Goal: Task Accomplishment & Management: Use online tool/utility

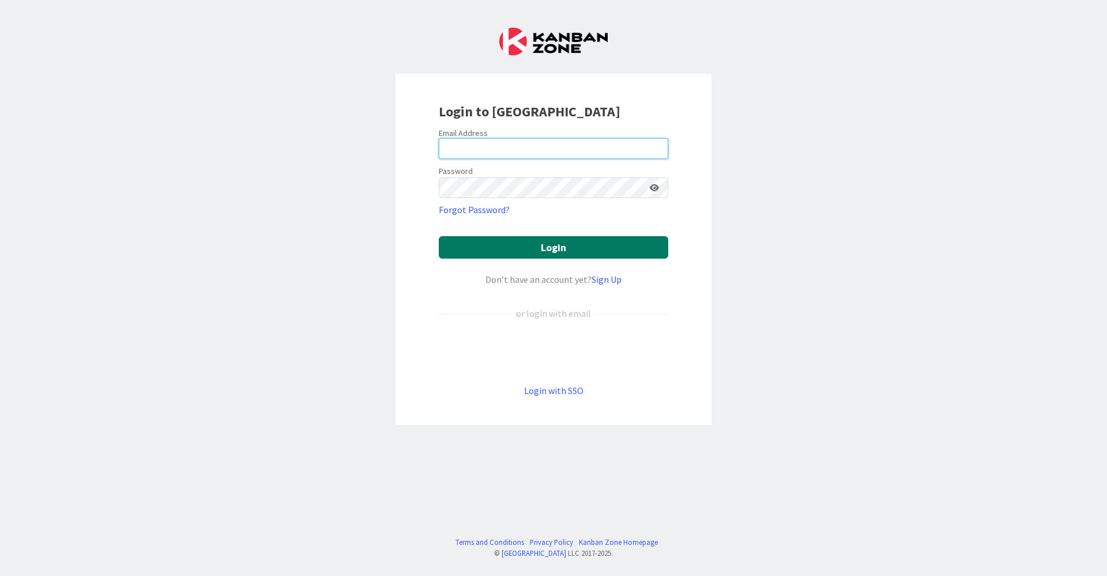
type input "[EMAIL_ADDRESS][DOMAIN_NAME]"
click at [552, 251] on button "Login" at bounding box center [553, 247] width 229 height 22
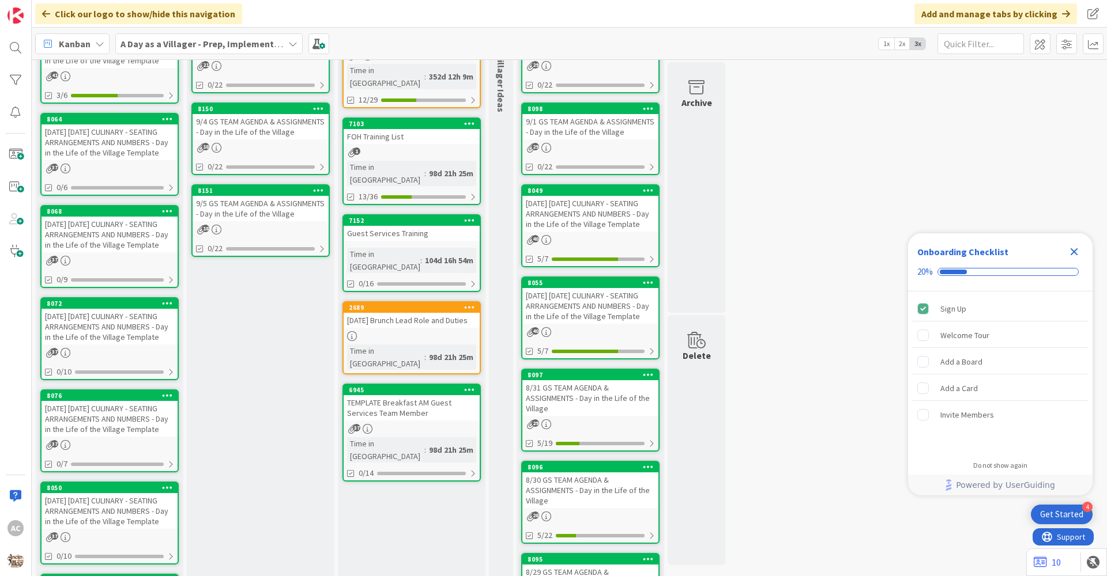
scroll to position [115, 0]
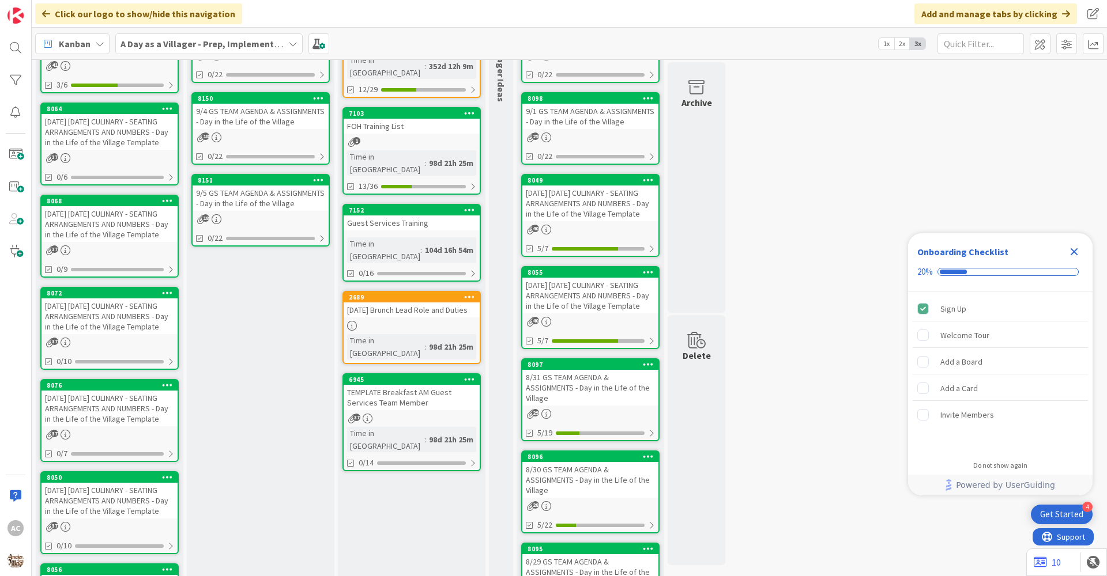
click at [604, 228] on div "40" at bounding box center [590, 230] width 136 height 10
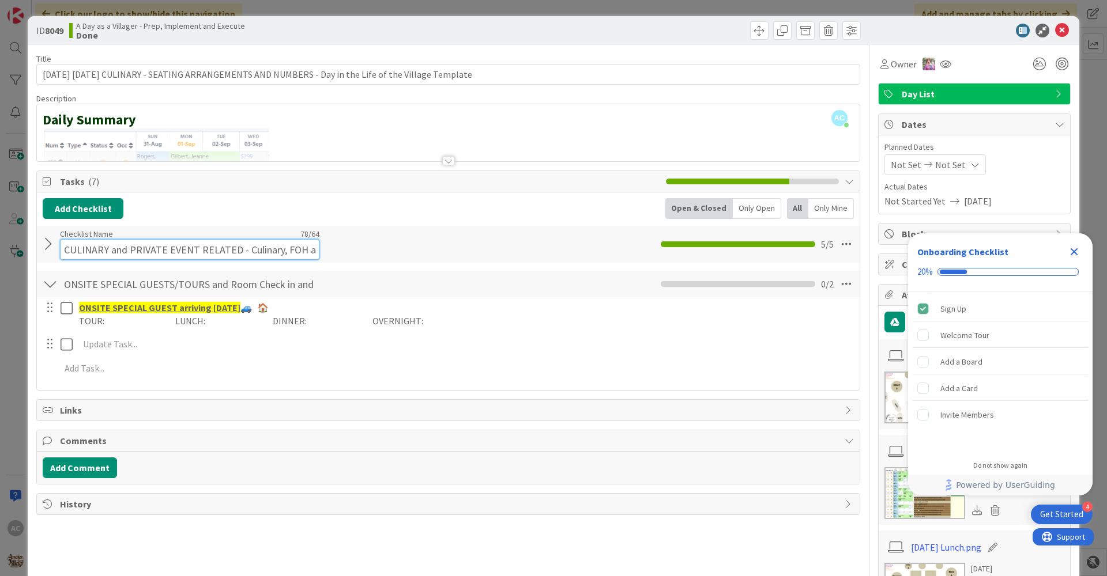
click at [198, 243] on input "CULINARY and PRIVATE EVENT RELATED - Culinary, FOH and GS Team including BEOs" at bounding box center [189, 249] width 259 height 21
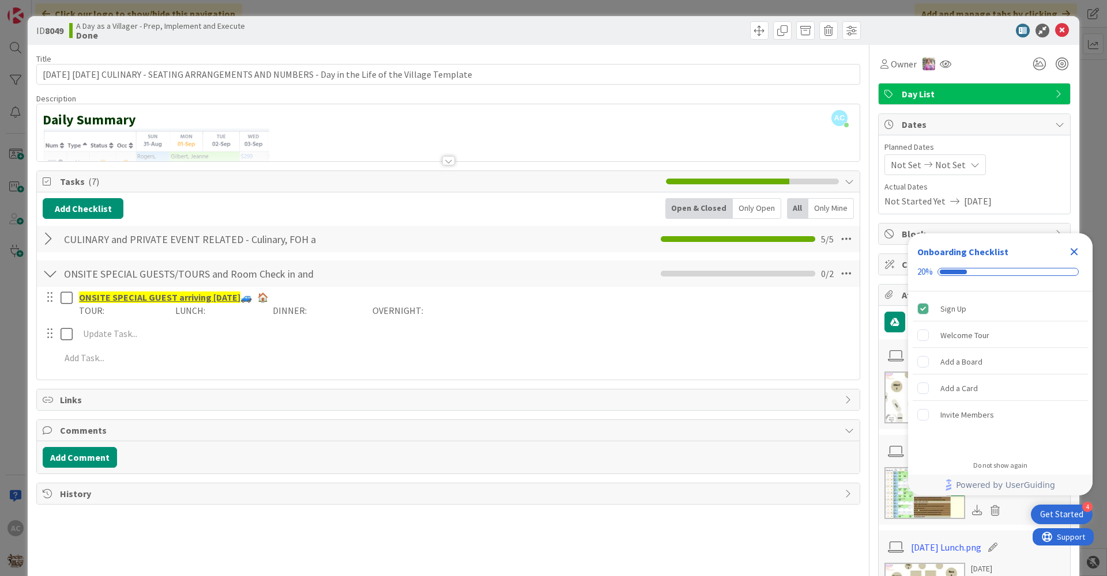
click at [696, 238] on div "5 / 5" at bounding box center [747, 239] width 173 height 14
click at [696, 238] on li at bounding box center [707, 239] width 31 height 6
click at [819, 231] on div "CULINARY and PRIVATE EVENT RELATED - Culinary, FOH and GS Team including BEOs C…" at bounding box center [448, 239] width 823 height 27
click at [838, 232] on icon at bounding box center [846, 239] width 21 height 21
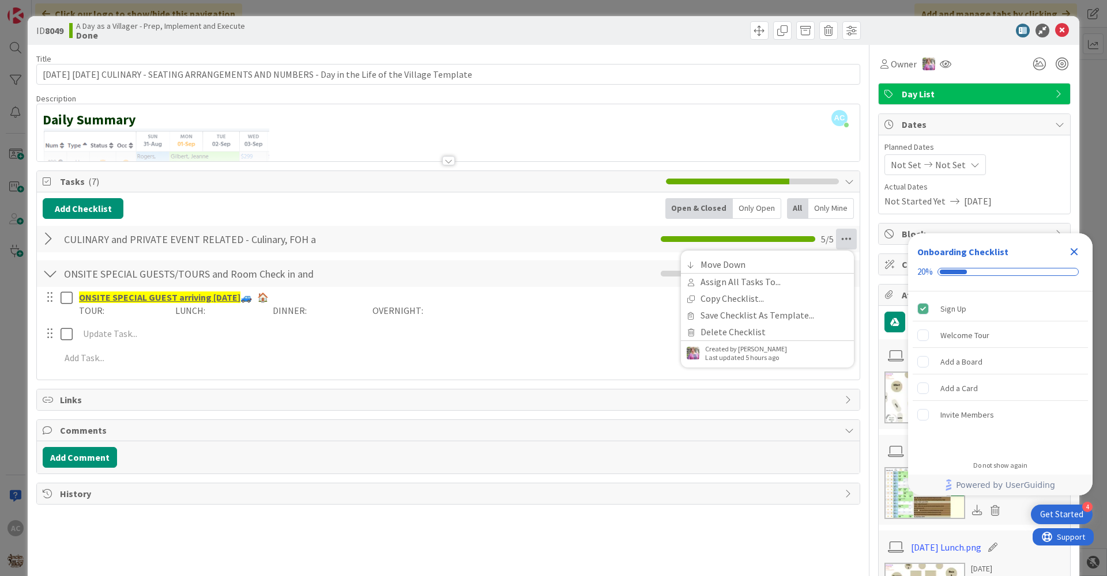
click at [575, 242] on div "CULINARY and PRIVATE EVENT RELATED - Culinary, FOH and GS Team including BEOs C…" at bounding box center [448, 239] width 823 height 27
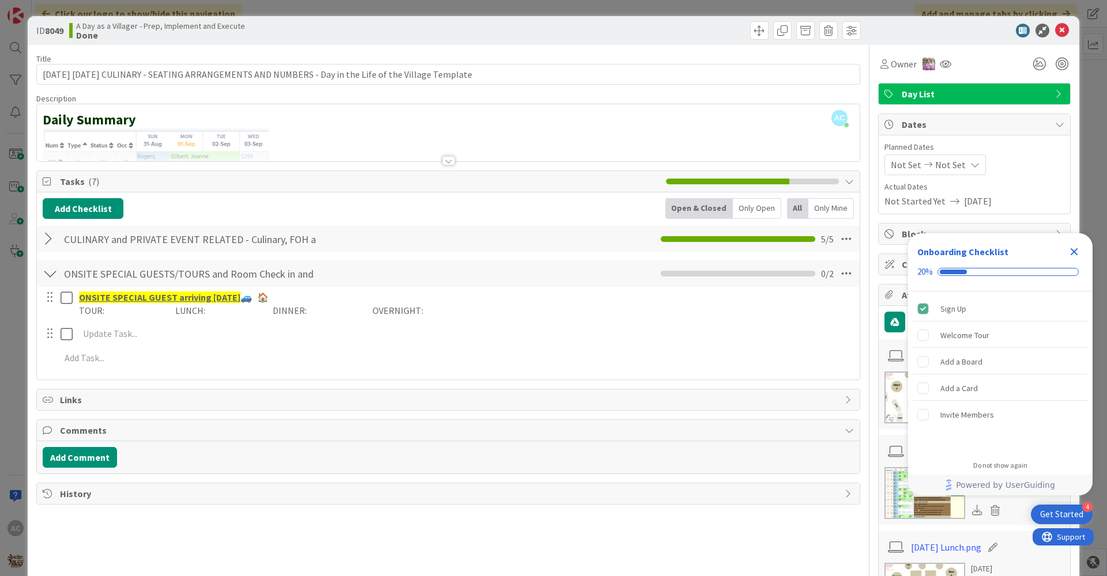
click at [845, 181] on icon at bounding box center [849, 181] width 9 height 9
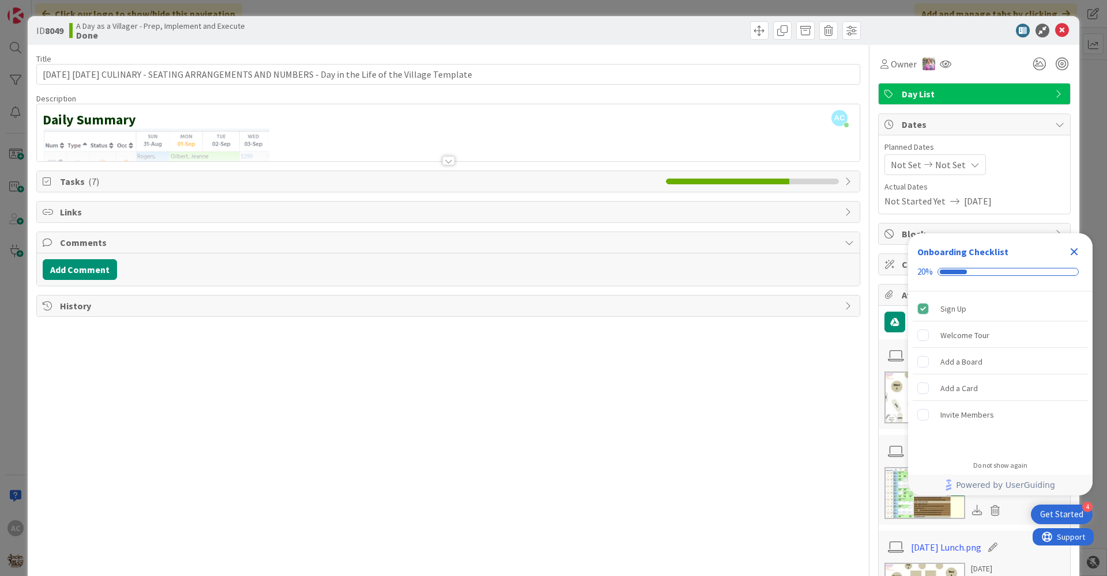
click at [128, 184] on span "Tasks ( 7 )" at bounding box center [360, 182] width 600 height 14
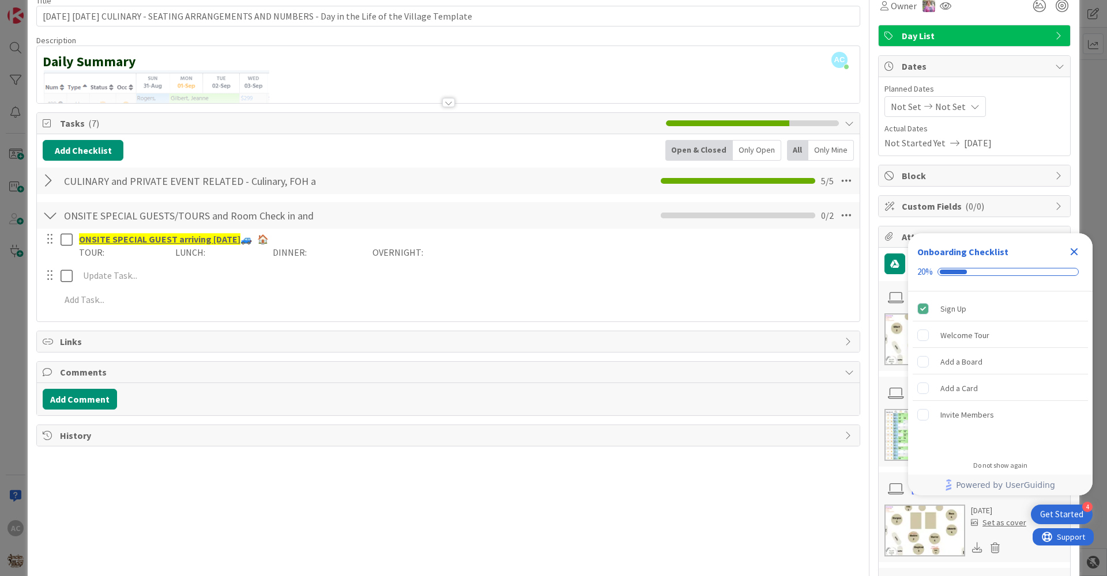
scroll to position [58, 0]
click at [578, 171] on div "CULINARY and PRIVATE EVENT RELATED - Culinary, FOH and GS Team including BEOs C…" at bounding box center [448, 181] width 823 height 27
click at [577, 173] on div "CULINARY and PRIVATE EVENT RELATED - Culinary, FOH and GS Team including BEOs C…" at bounding box center [448, 181] width 823 height 27
click at [49, 179] on div at bounding box center [50, 181] width 15 height 21
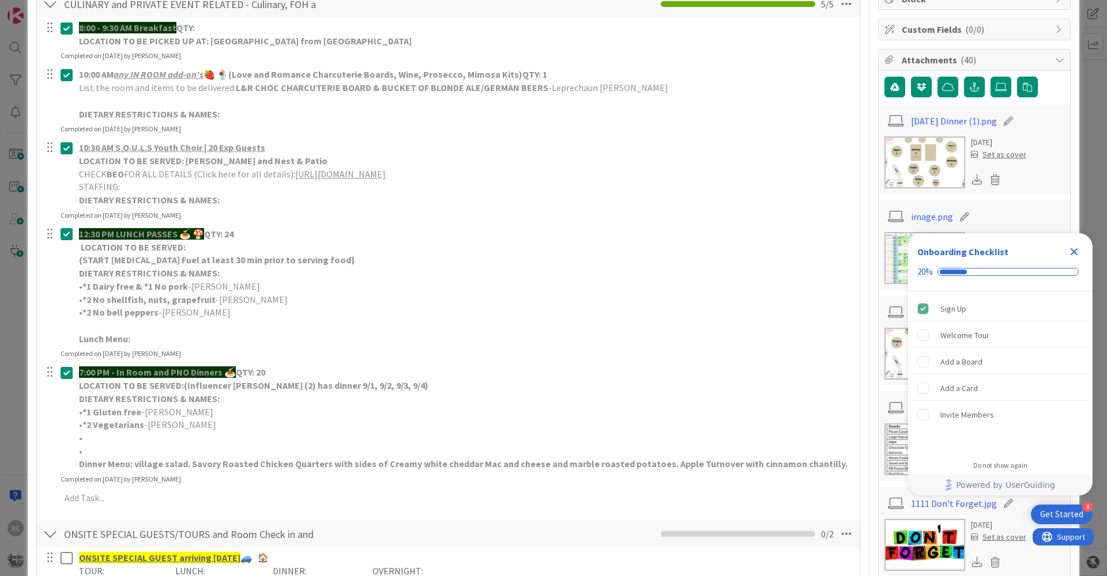
scroll to position [173, 0]
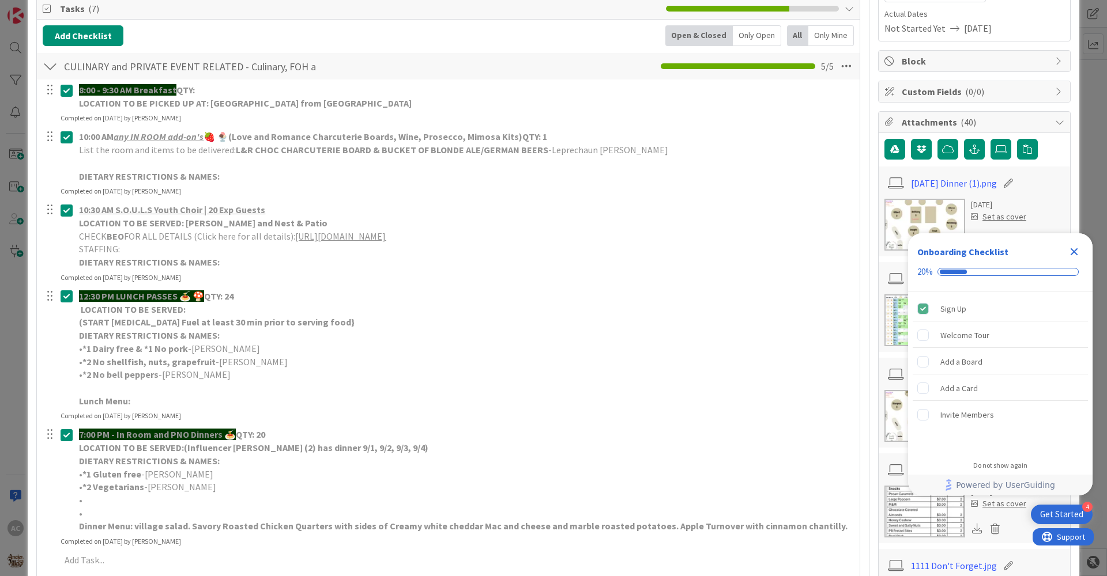
click at [1071, 253] on icon "Close Checklist" at bounding box center [1074, 252] width 14 height 14
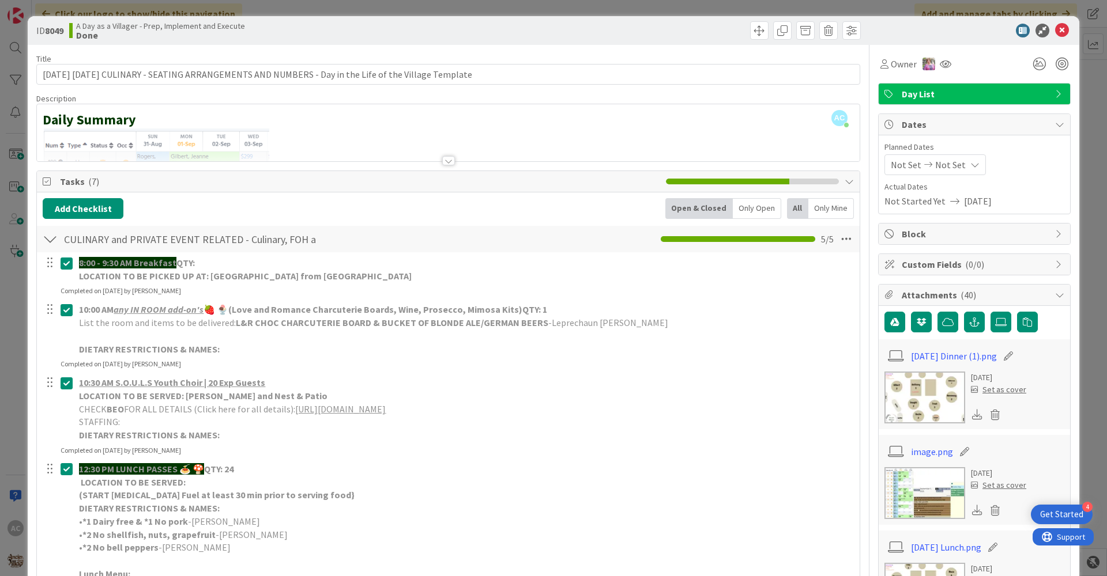
scroll to position [0, 0]
